Goal: Information Seeking & Learning: Learn about a topic

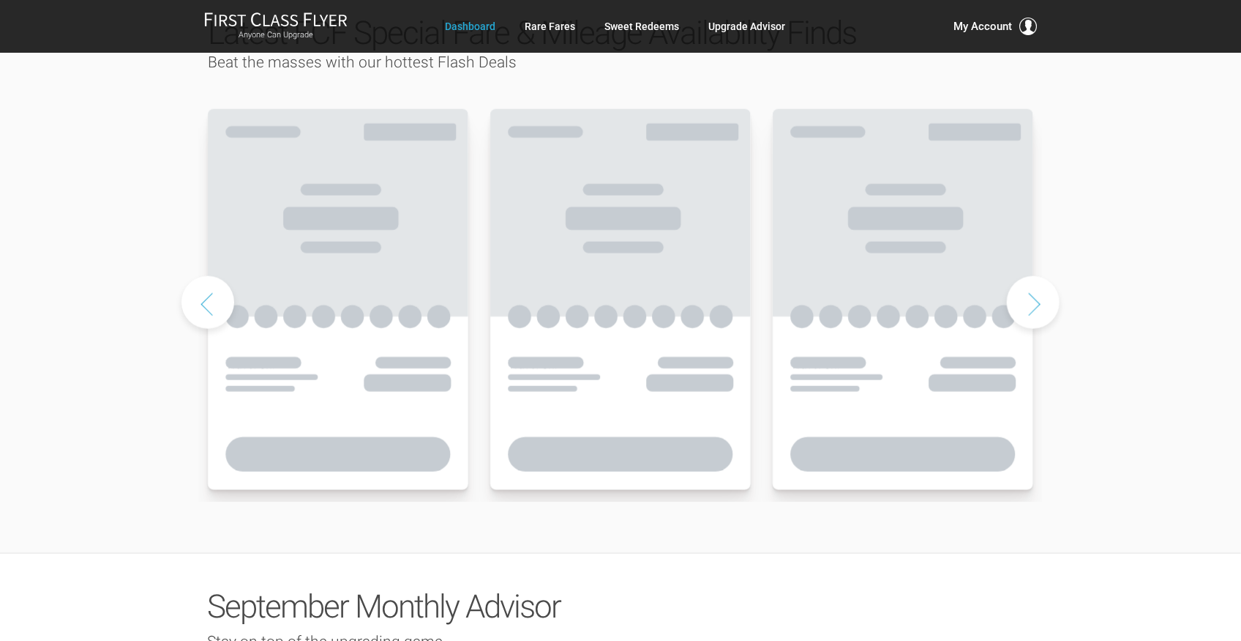
scroll to position [780, 0]
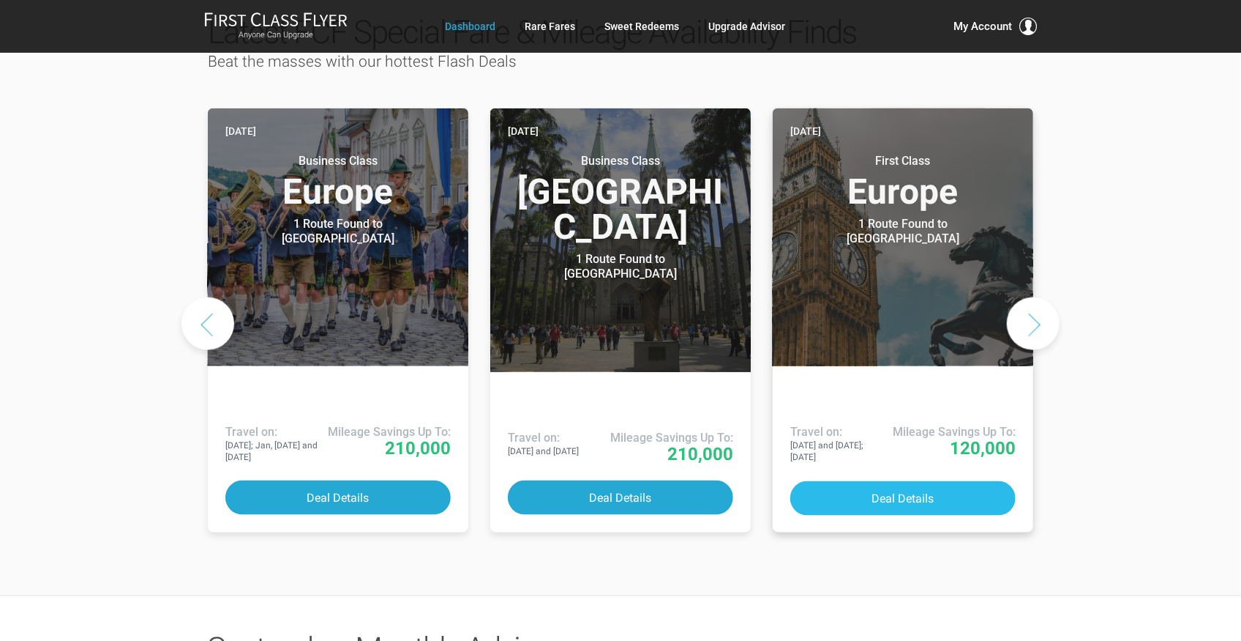
click at [950, 481] on button "Deal Details" at bounding box center [903, 498] width 225 height 34
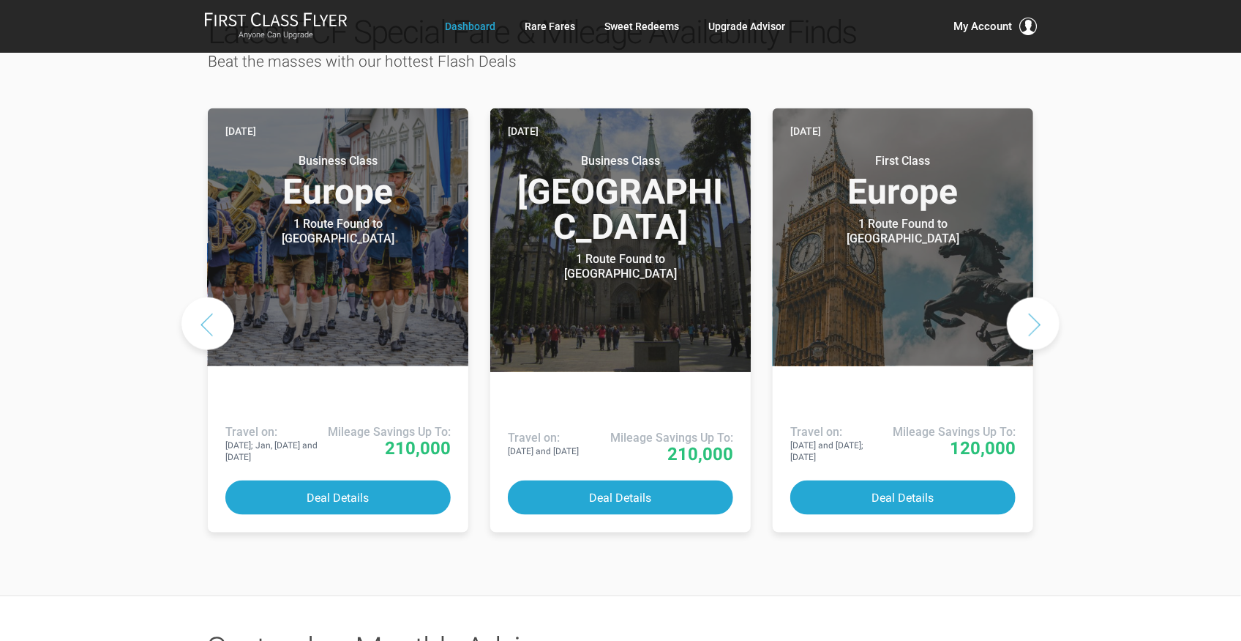
click at [1040, 297] on button "Next slide" at bounding box center [1033, 323] width 53 height 53
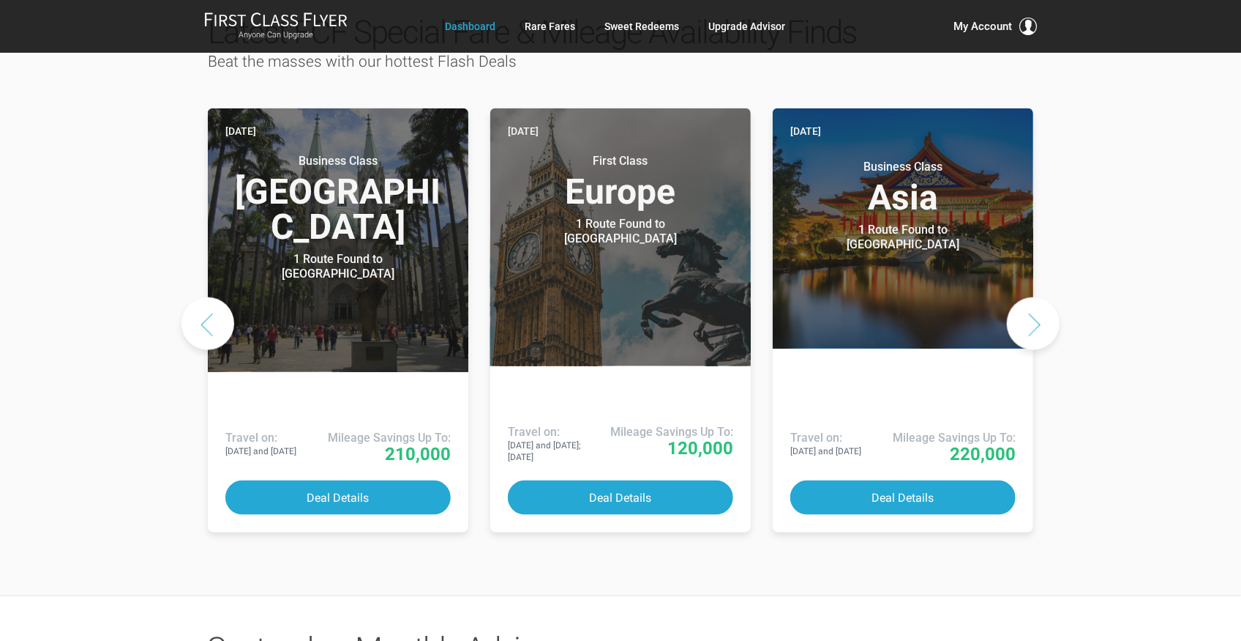
click at [1031, 297] on button "Next slide" at bounding box center [1033, 323] width 53 height 53
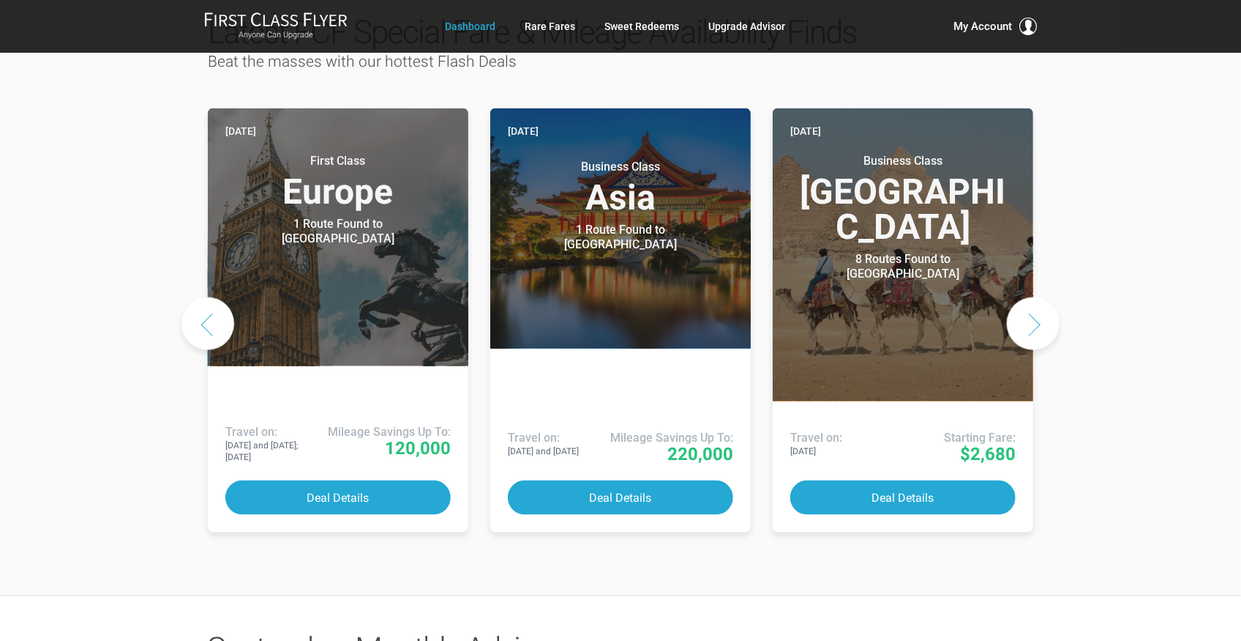
click at [1031, 297] on button "Next slide" at bounding box center [1033, 323] width 53 height 53
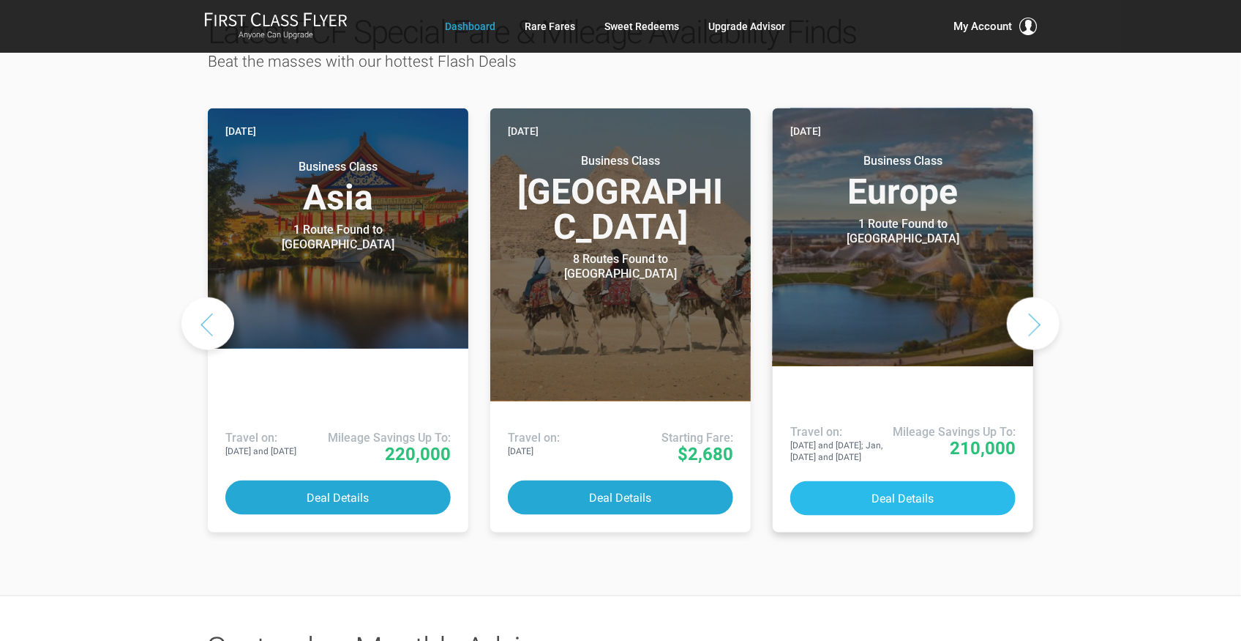
click at [912, 481] on button "Deal Details" at bounding box center [903, 498] width 225 height 34
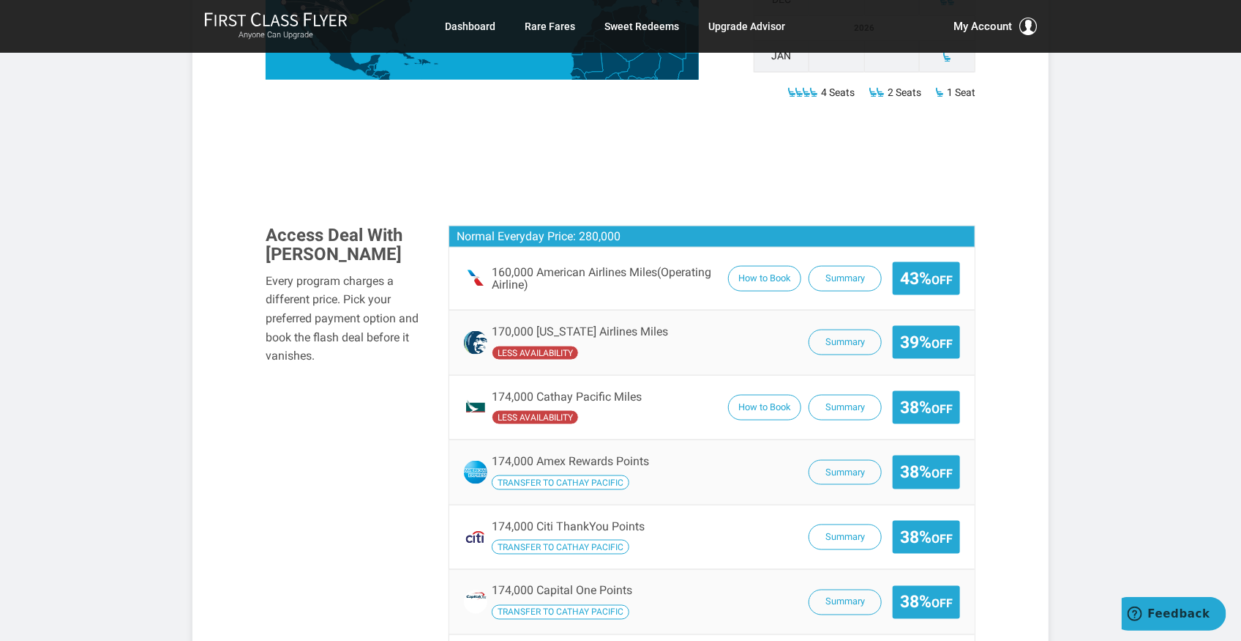
scroll to position [829, 0]
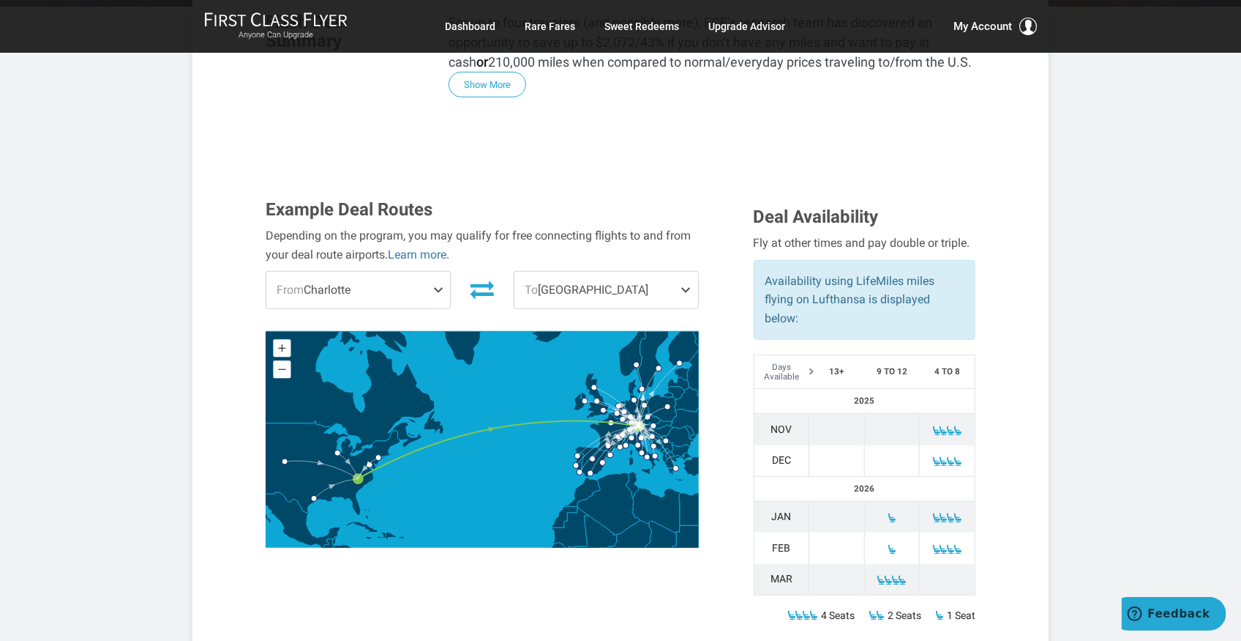
scroll to position [341, 0]
click at [433, 272] on span at bounding box center [442, 290] width 18 height 37
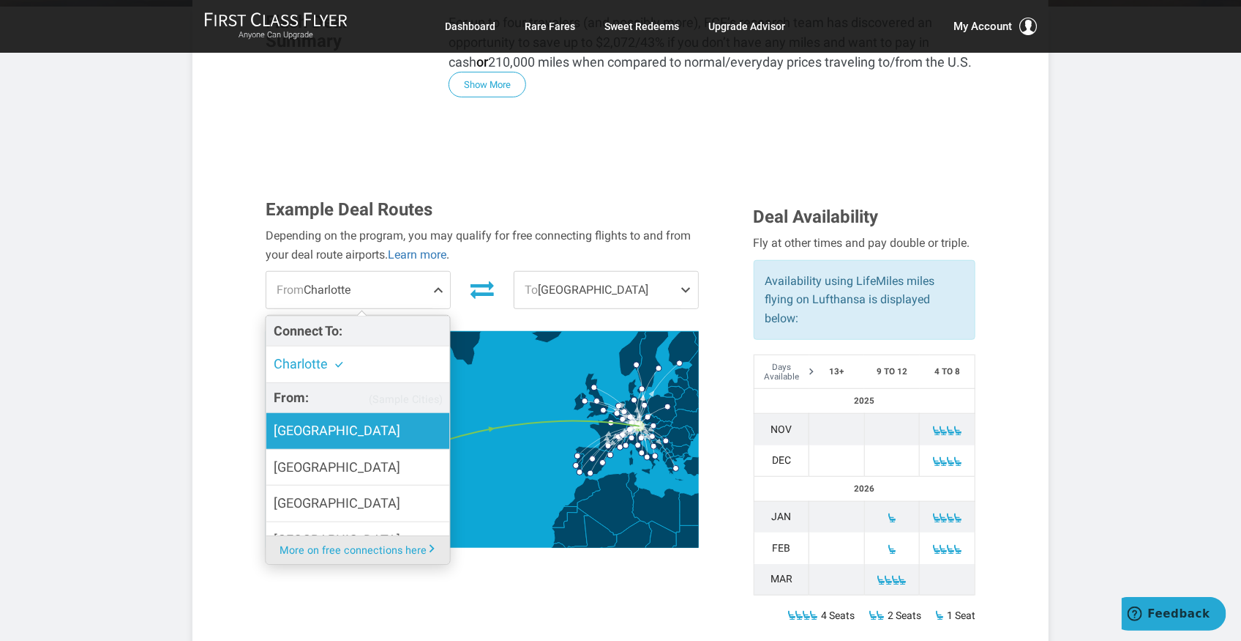
click at [307, 420] on span "Chicago" at bounding box center [337, 430] width 127 height 21
click at [0, 0] on input "Chicago" at bounding box center [0, 0] width 0 height 0
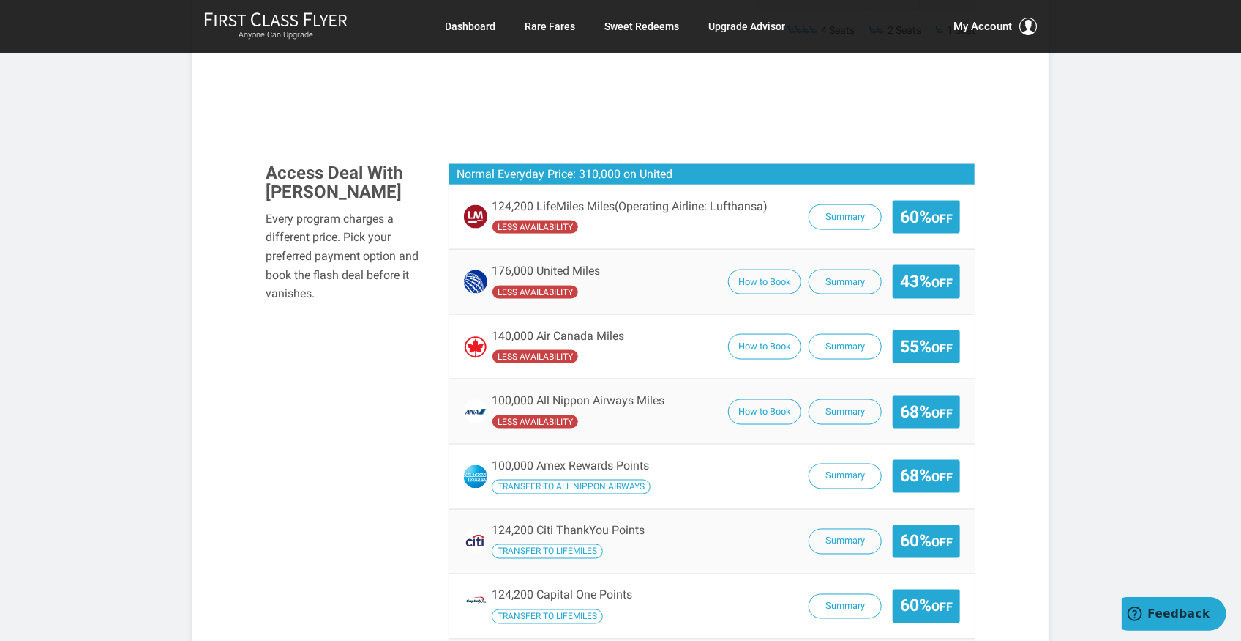
scroll to position [927, 0]
